Goal: Information Seeking & Learning: Understand process/instructions

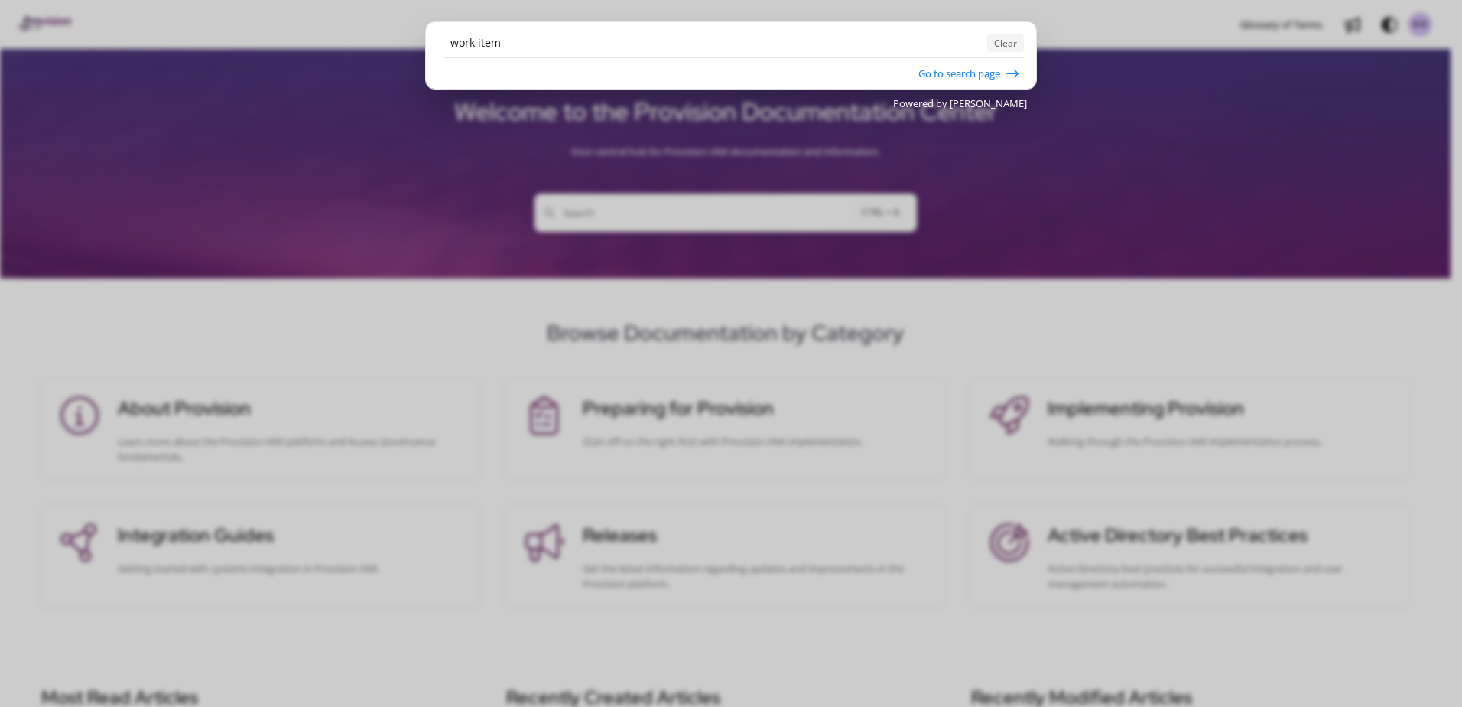
type input "work item"
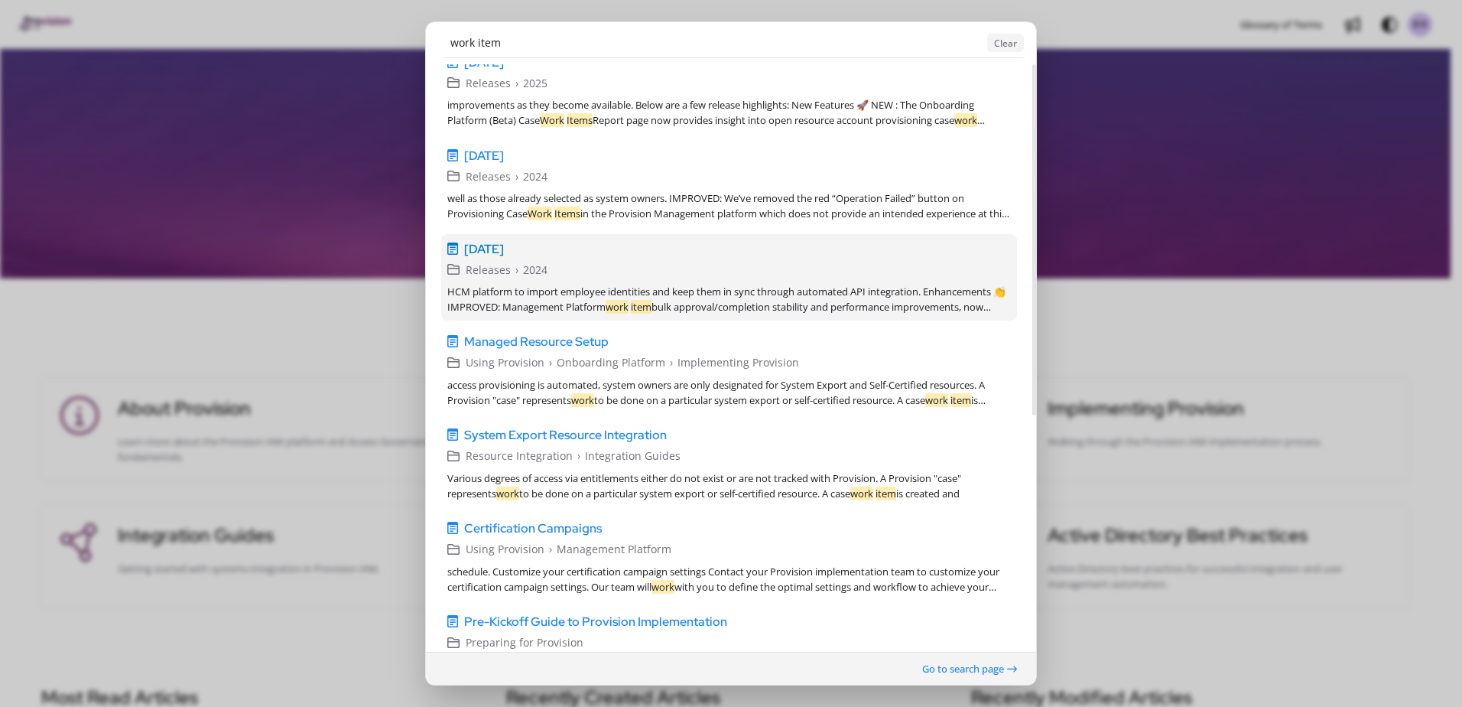
scroll to position [178, 0]
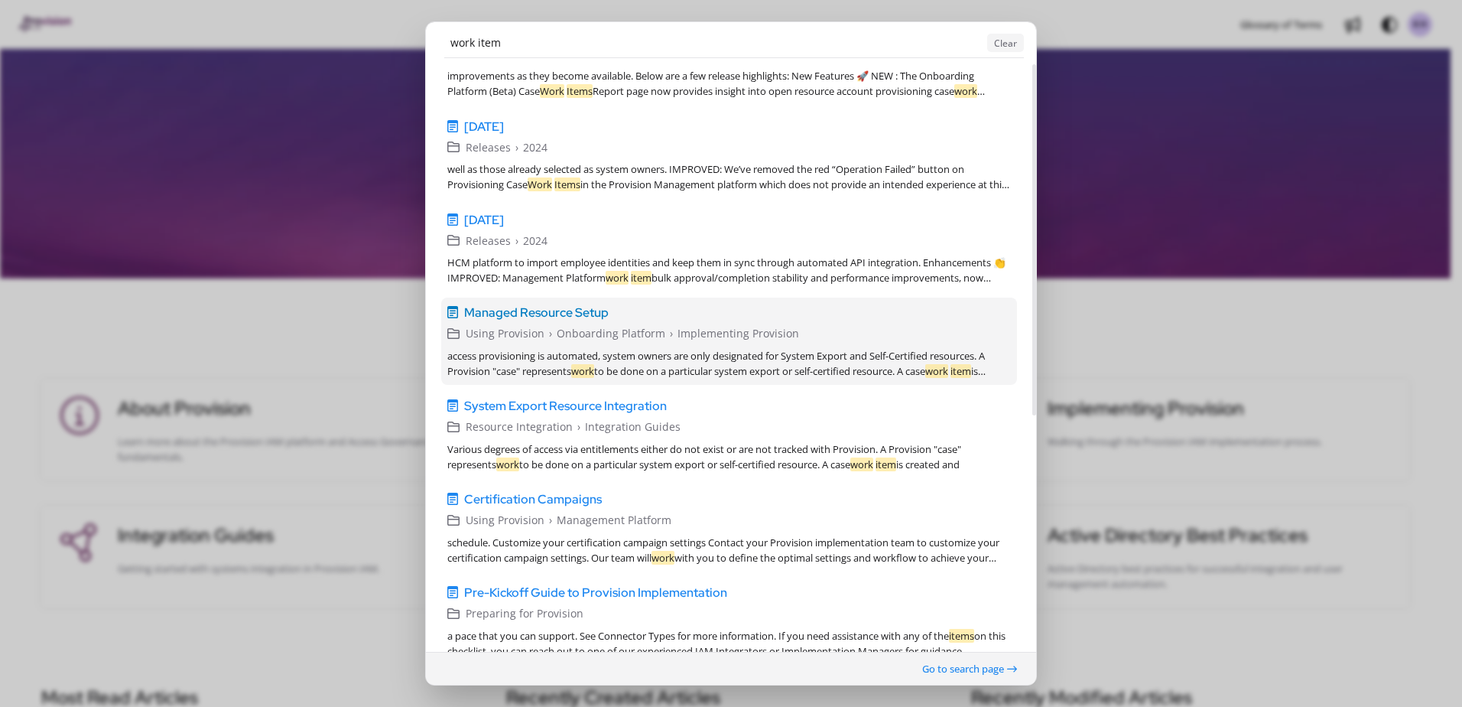
click at [563, 317] on span "Managed Resource Setup" at bounding box center [536, 313] width 145 height 18
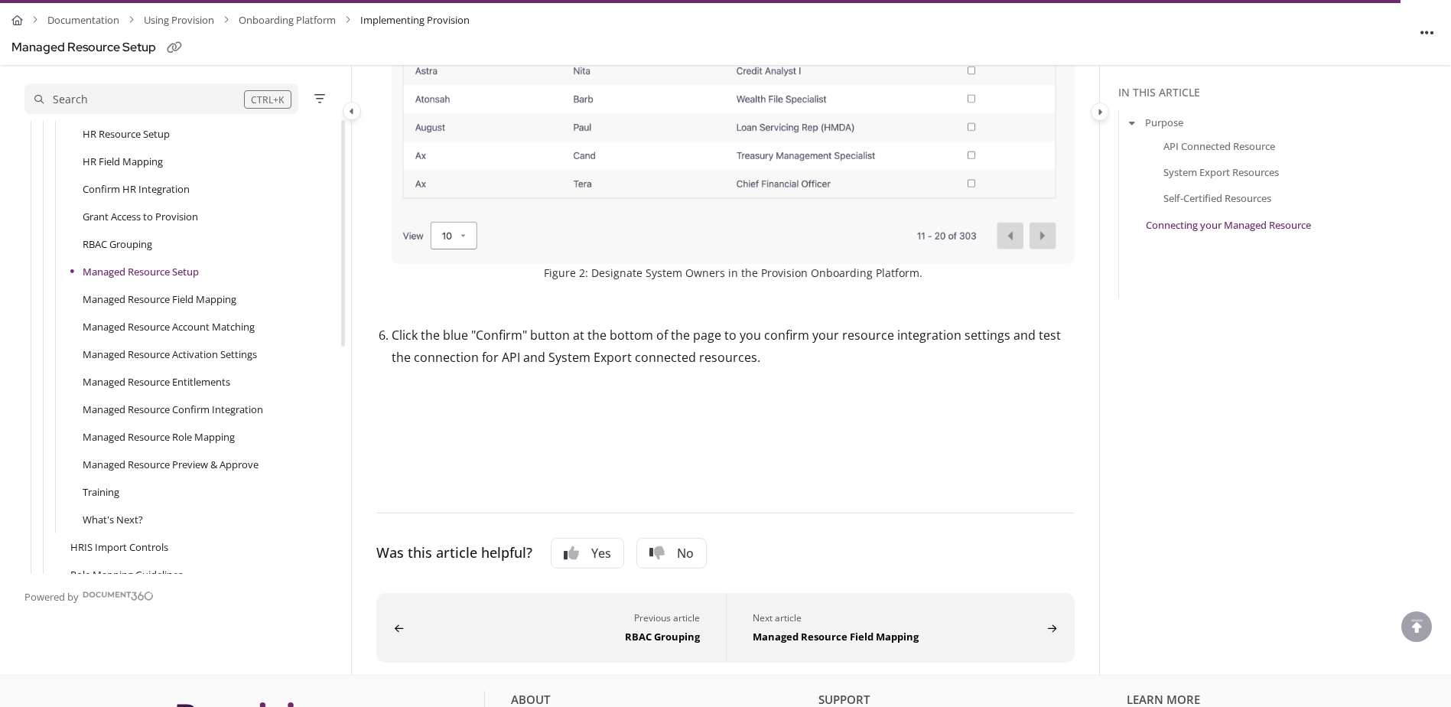
scroll to position [2151, 0]
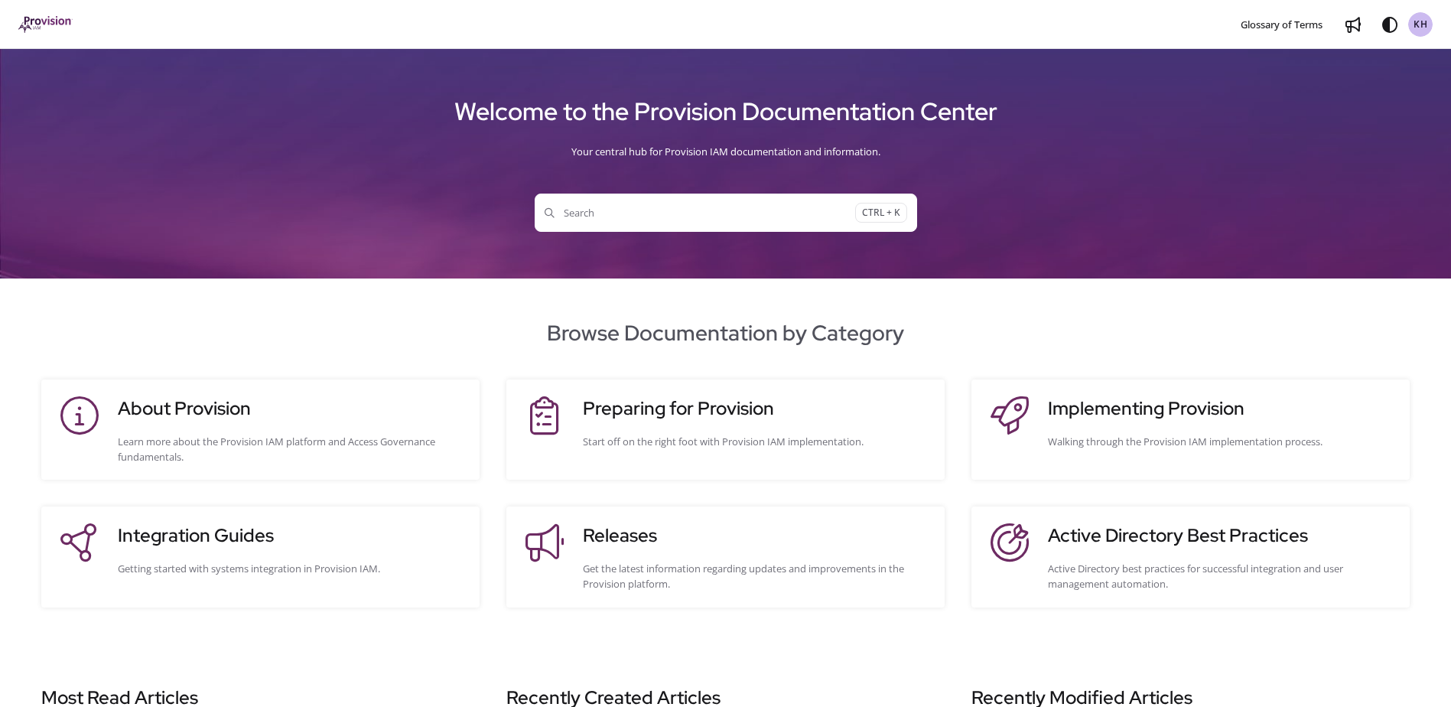
click at [584, 210] on span "Search" at bounding box center [700, 212] width 311 height 15
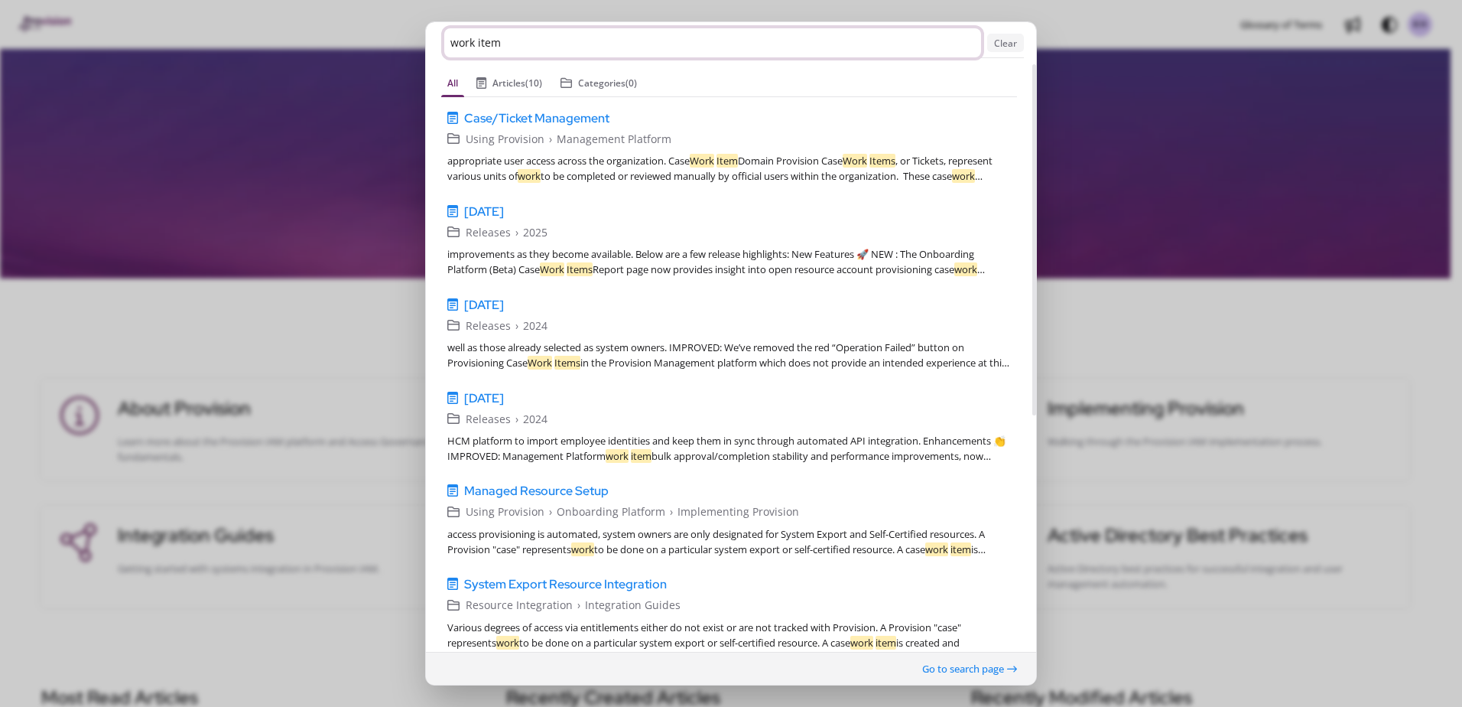
click at [530, 45] on input "work item" at bounding box center [712, 42] width 537 height 29
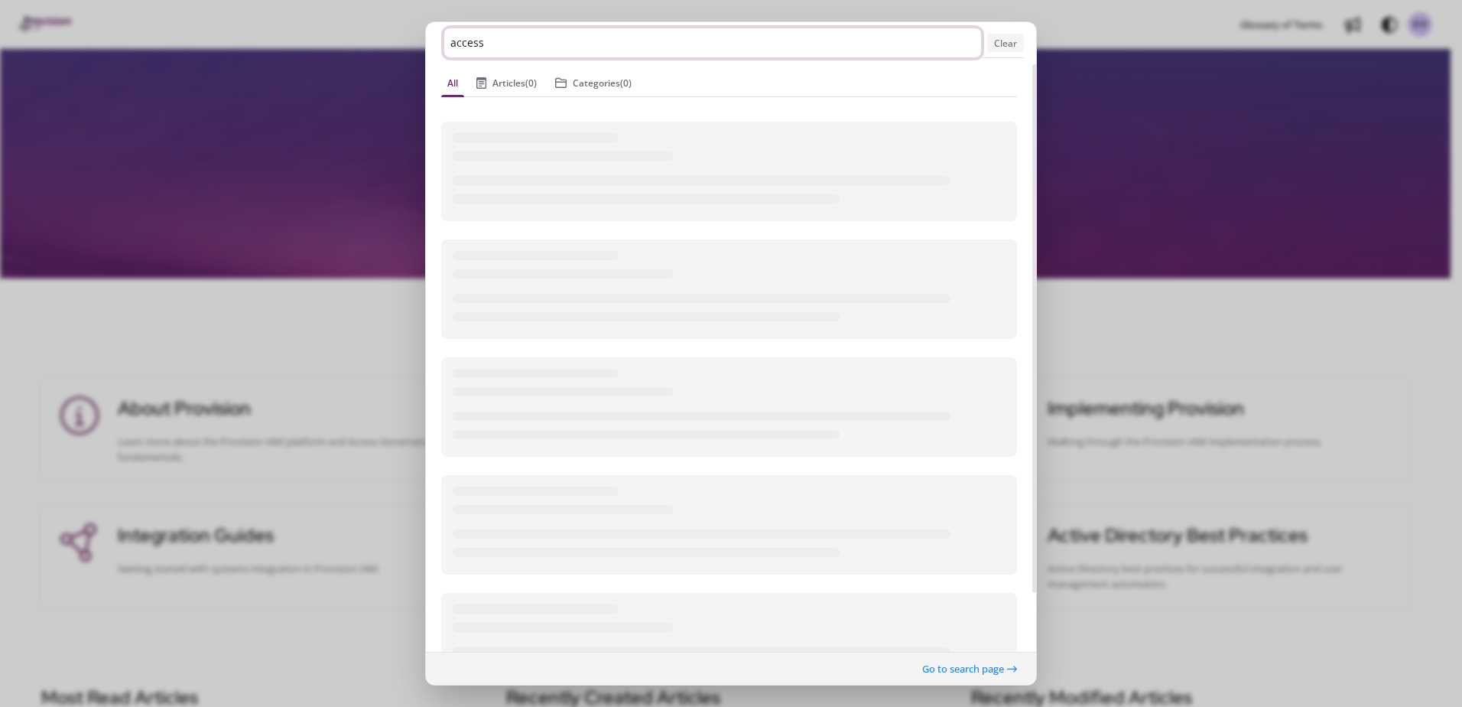
type input "access"
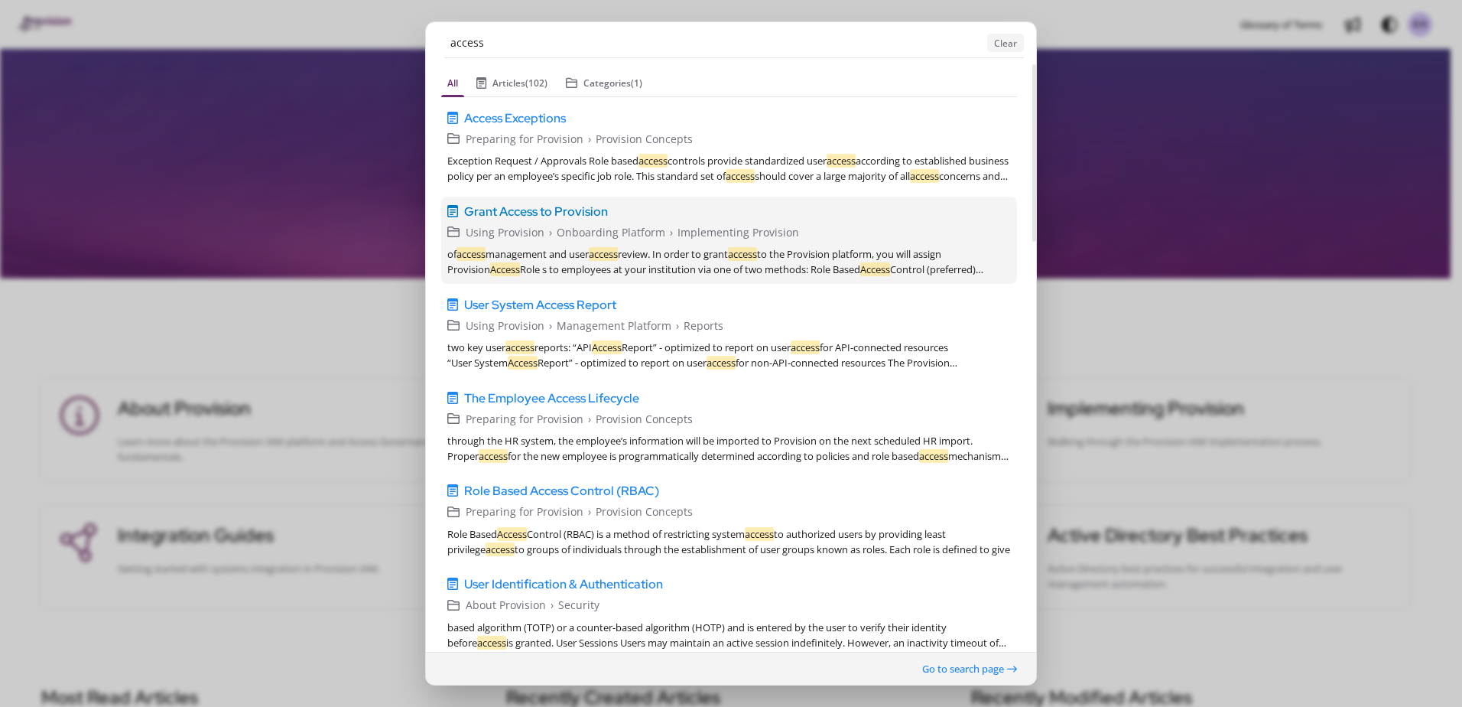
click at [551, 210] on span "Grant Access to Provision" at bounding box center [536, 211] width 144 height 18
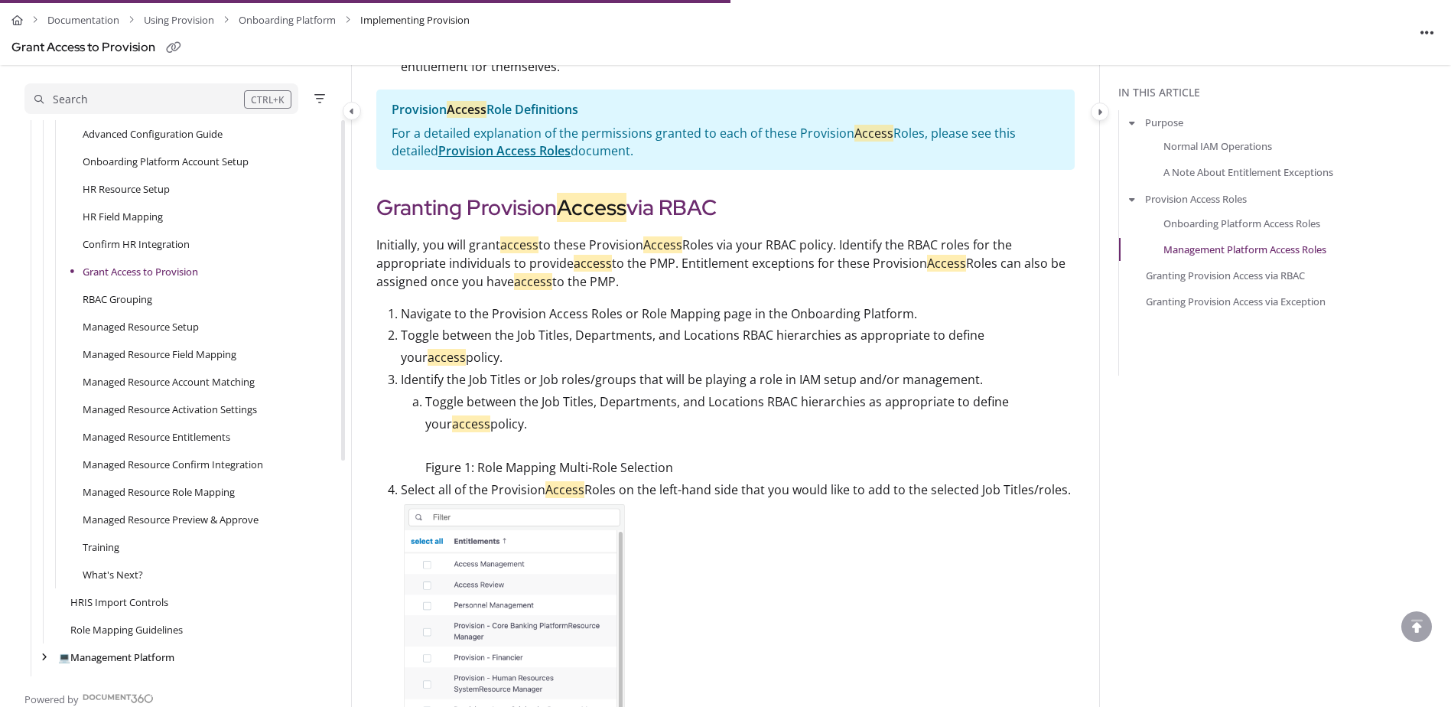
scroll to position [1553, 0]
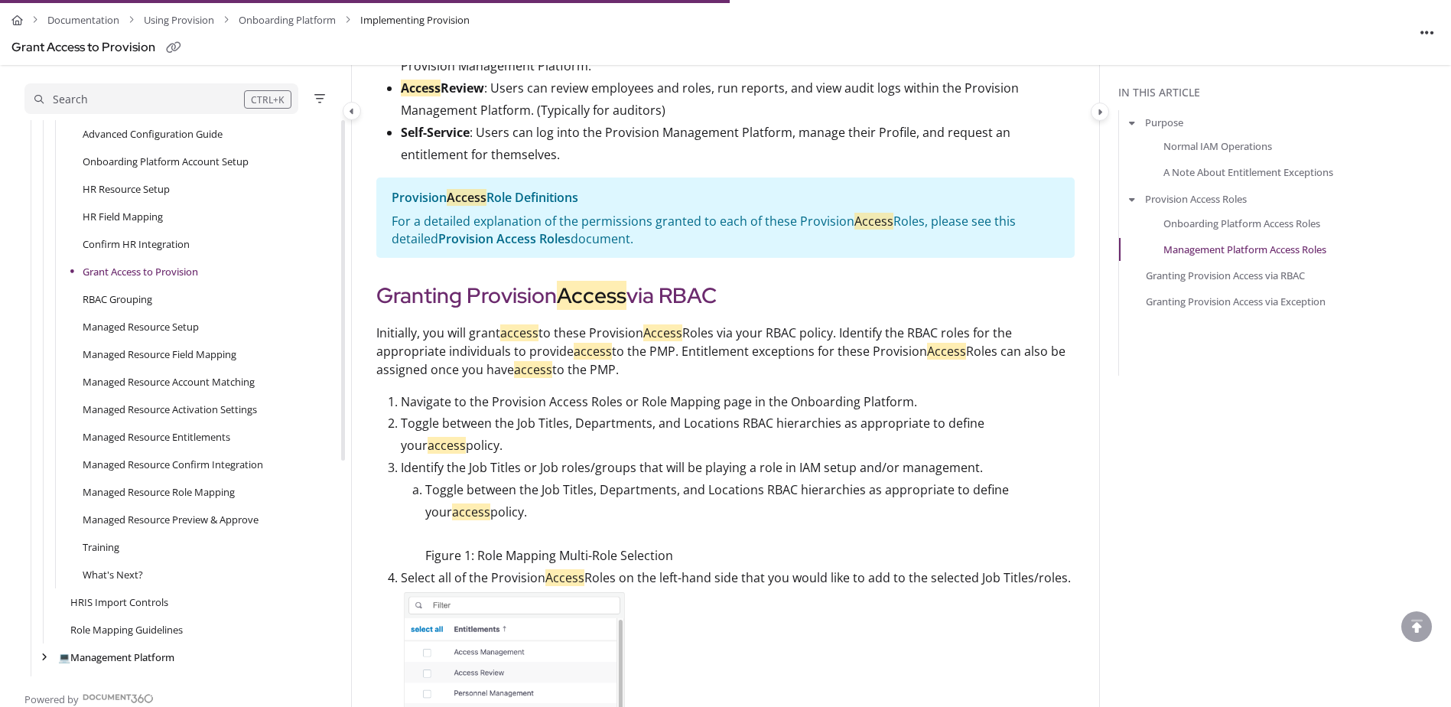
click at [513, 246] on link "Provision Access Roles" at bounding box center [504, 238] width 132 height 17
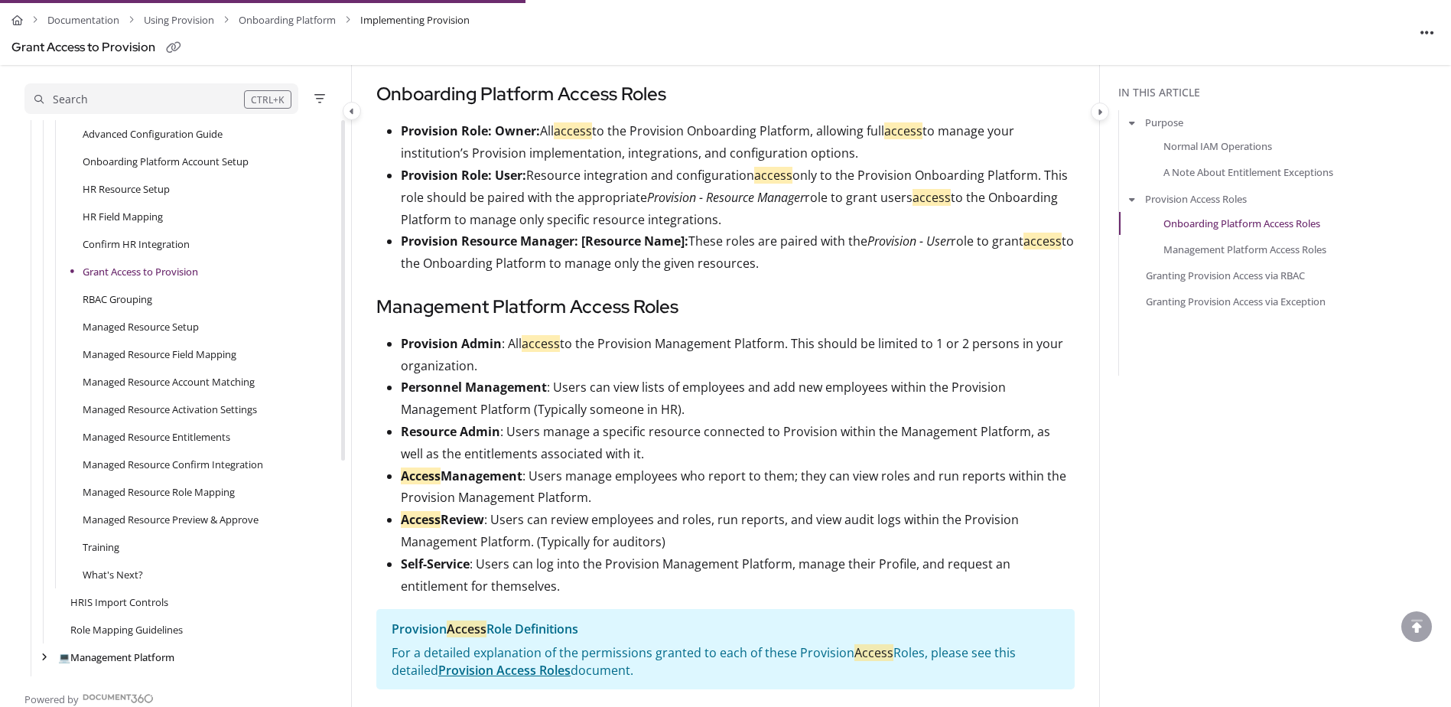
scroll to position [1119, 0]
